Goal: Task Accomplishment & Management: Use online tool/utility

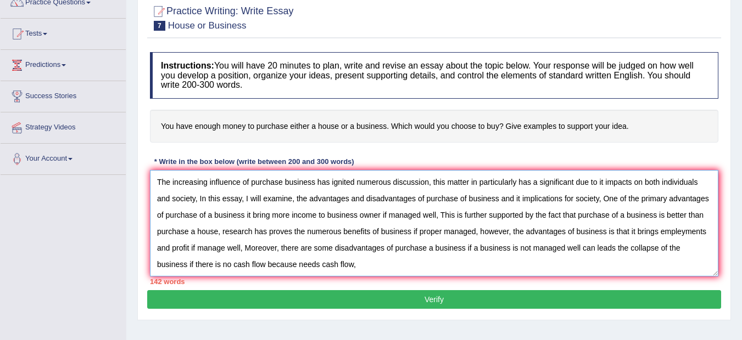
click at [363, 268] on textarea "The increasing influence of purchase business has ignited numerous discussion, …" at bounding box center [434, 223] width 568 height 107
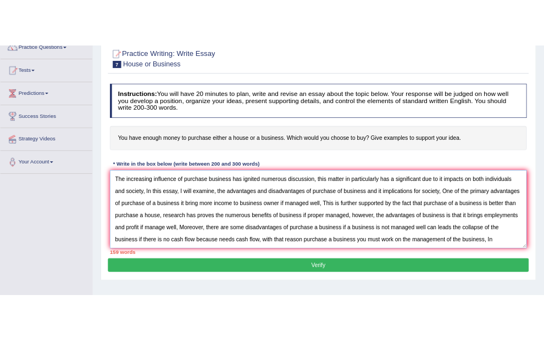
scroll to position [9, 0]
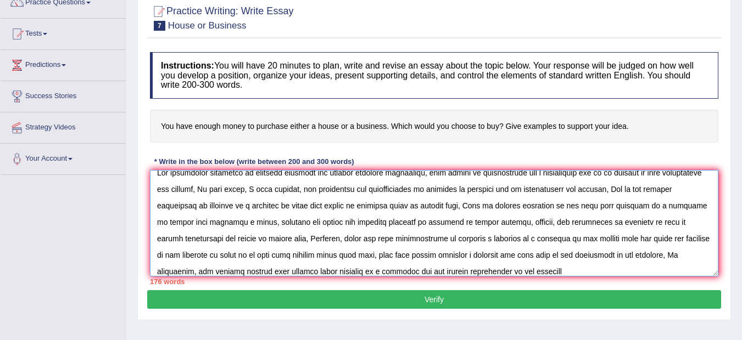
click at [376, 237] on textarea at bounding box center [434, 223] width 568 height 107
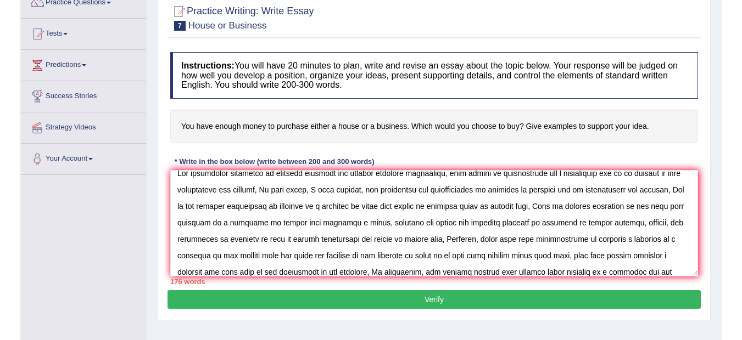
scroll to position [9, 0]
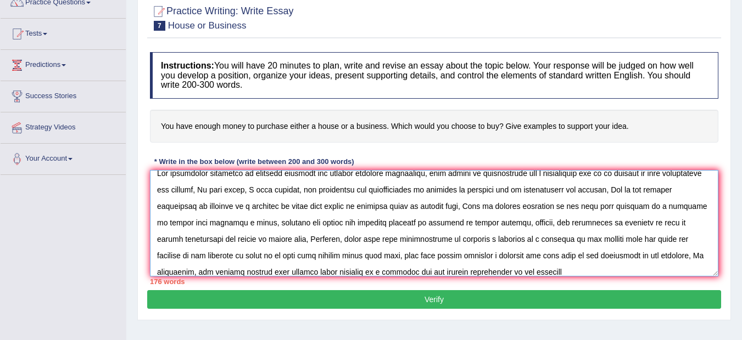
click at [593, 271] on textarea at bounding box center [434, 223] width 568 height 107
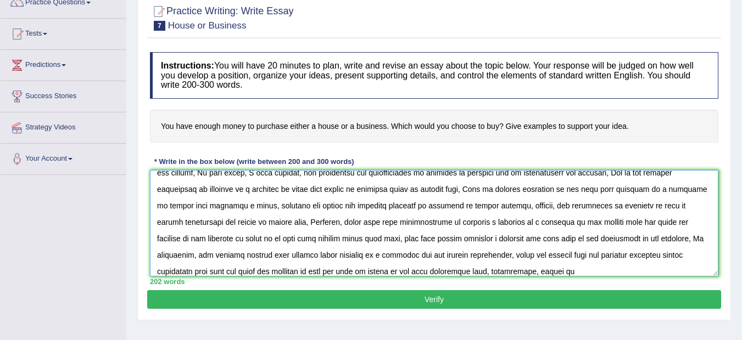
click at [560, 265] on textarea at bounding box center [434, 223] width 568 height 107
click at [576, 272] on textarea at bounding box center [434, 223] width 568 height 107
click at [574, 272] on textarea at bounding box center [434, 223] width 568 height 107
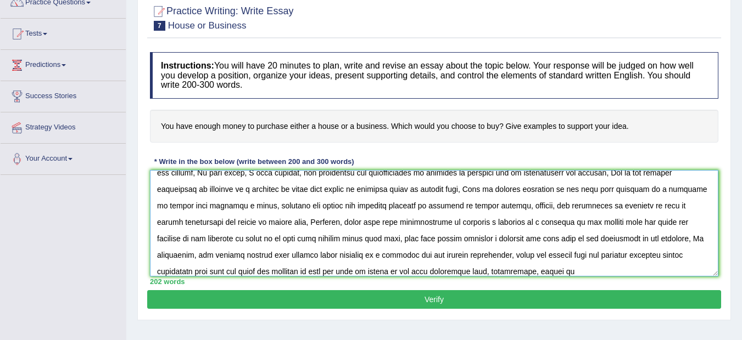
click at [574, 272] on textarea at bounding box center [434, 223] width 568 height 107
click at [570, 272] on textarea at bounding box center [434, 223] width 568 height 107
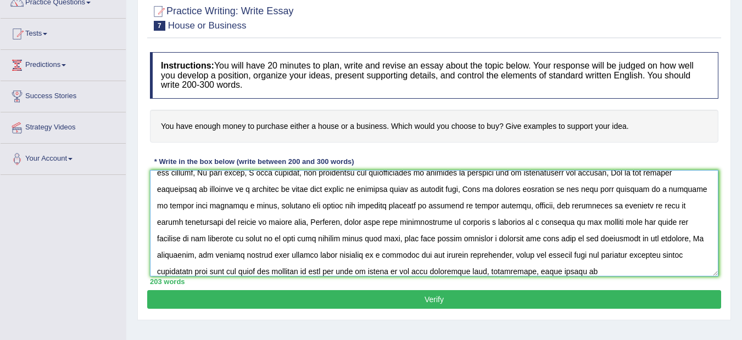
click at [626, 273] on textarea at bounding box center [434, 223] width 568 height 107
drag, startPoint x: 626, startPoint y: 273, endPoint x: 672, endPoint y: 274, distance: 46.1
click at [672, 274] on textarea at bounding box center [434, 223] width 568 height 107
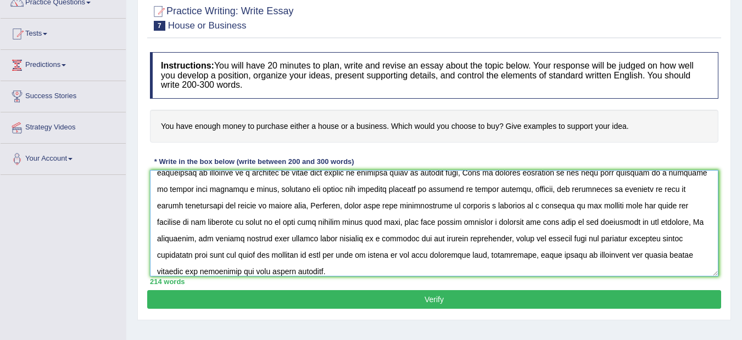
type textarea "The increasing influence of purchase business has ignited numerous discussion, …"
click at [611, 298] on button "Verify" at bounding box center [434, 299] width 574 height 19
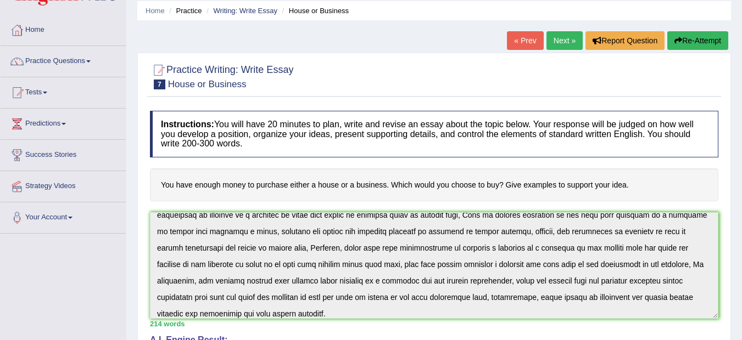
scroll to position [25, 0]
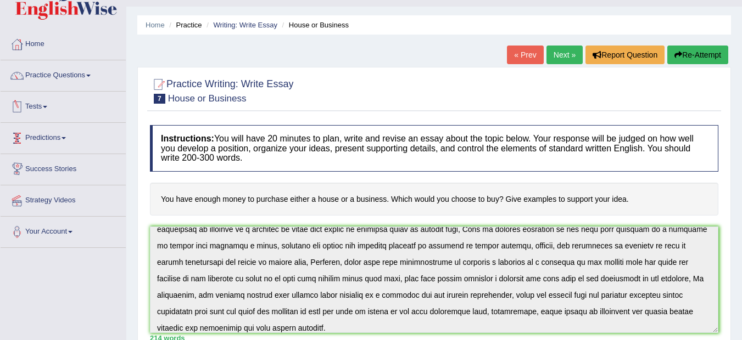
click at [38, 110] on link "Tests" at bounding box center [63, 105] width 125 height 27
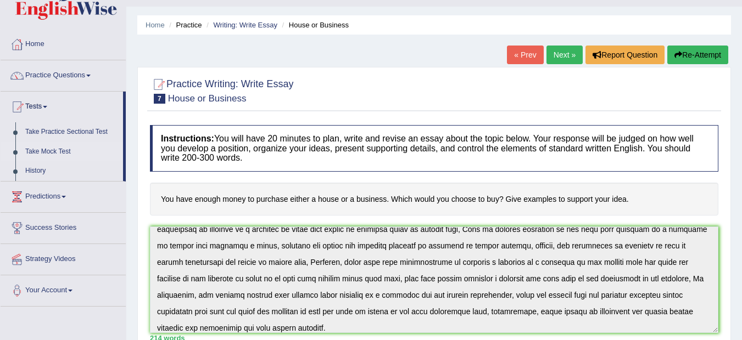
click at [46, 150] on link "Take Mock Test" at bounding box center [71, 152] width 103 height 20
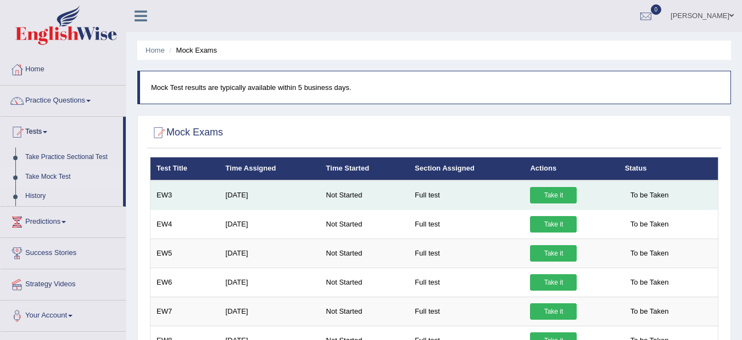
click at [552, 193] on link "Take it" at bounding box center [553, 195] width 47 height 16
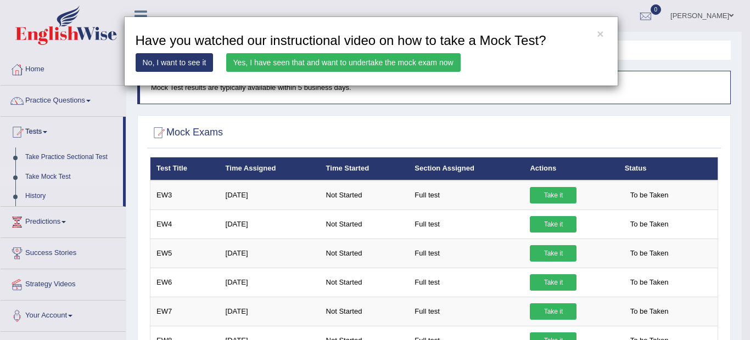
click at [338, 102] on div "× Have you watched our instructional video on how to take a Mock Test? No, I wa…" at bounding box center [375, 170] width 750 height 340
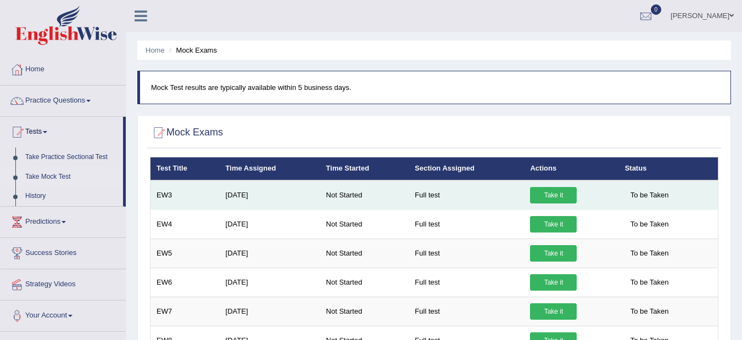
click at [540, 197] on link "Take it" at bounding box center [553, 195] width 47 height 16
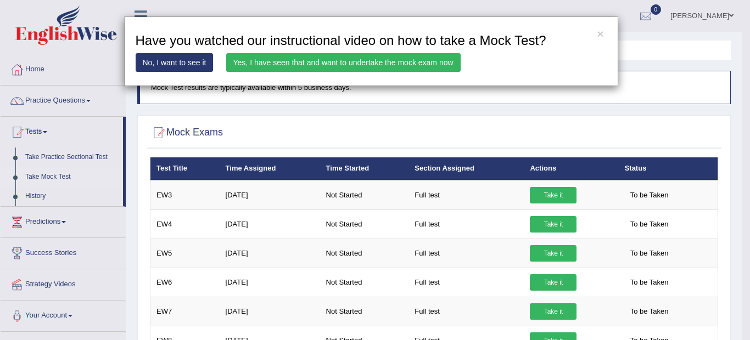
click at [412, 60] on link "Yes, I have seen that and want to undertake the mock exam now" at bounding box center [343, 62] width 234 height 19
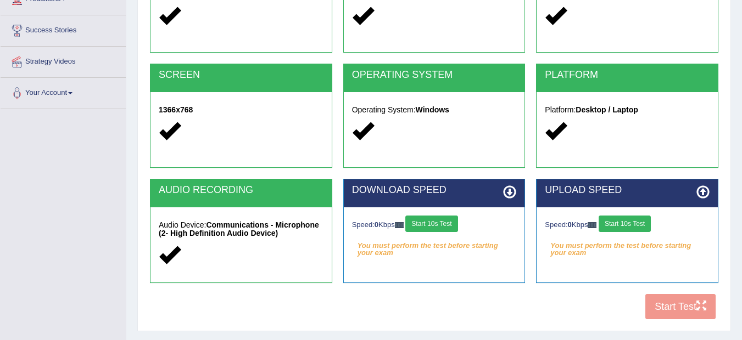
scroll to position [176, 0]
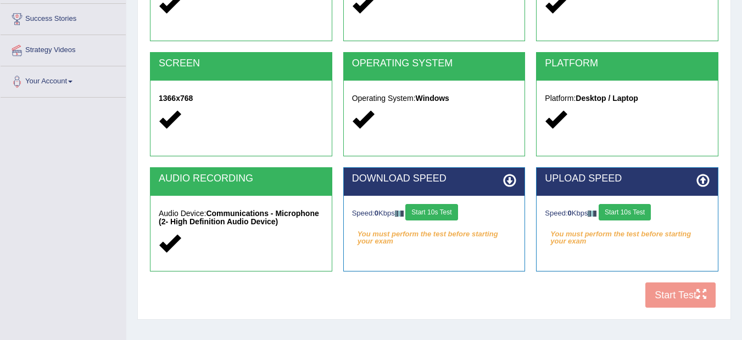
click at [434, 213] on button "Start 10s Test" at bounding box center [431, 212] width 52 height 16
click at [643, 210] on button "Start 10s Test" at bounding box center [624, 212] width 52 height 16
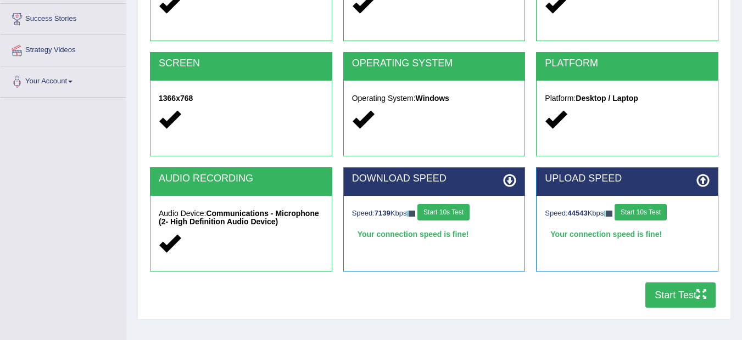
click at [674, 293] on button "Start Test" at bounding box center [680, 295] width 70 height 25
click at [113, 337] on div "Toggle navigation Home Practice Questions Speaking Practice Read Aloud Repeat S…" at bounding box center [371, 109] width 742 height 571
click at [689, 293] on button "Start Test" at bounding box center [680, 295] width 70 height 25
